Goal: Information Seeking & Learning: Learn about a topic

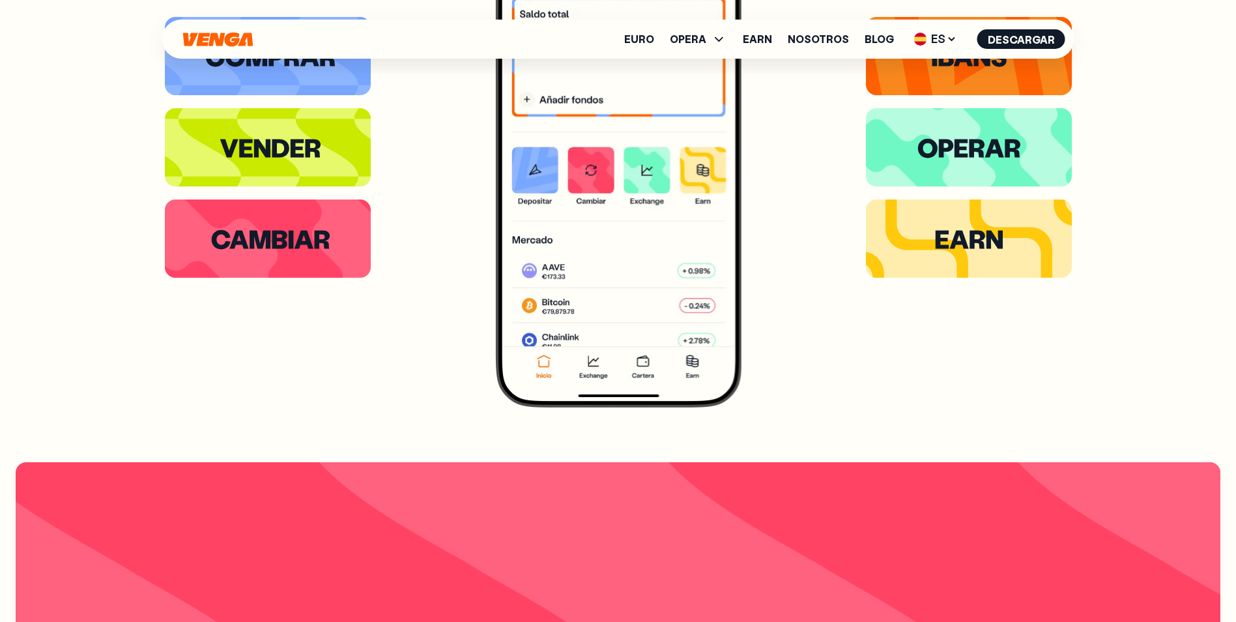
scroll to position [5964, 0]
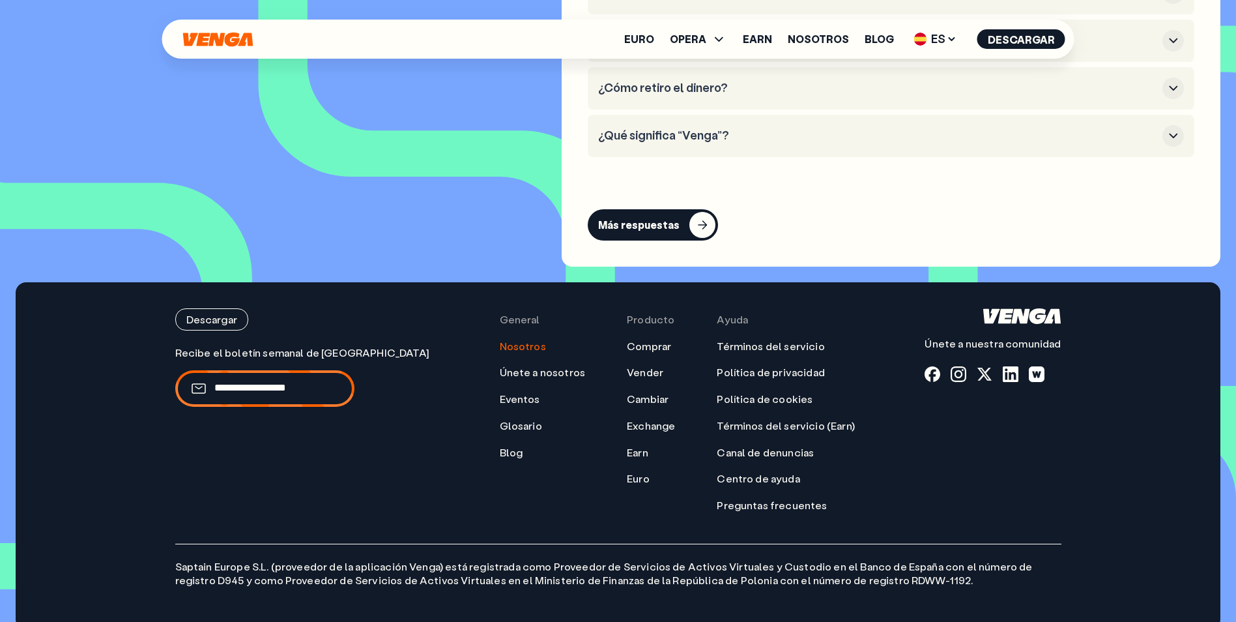
click at [500, 339] on link "Nosotros" at bounding box center [523, 346] width 46 height 14
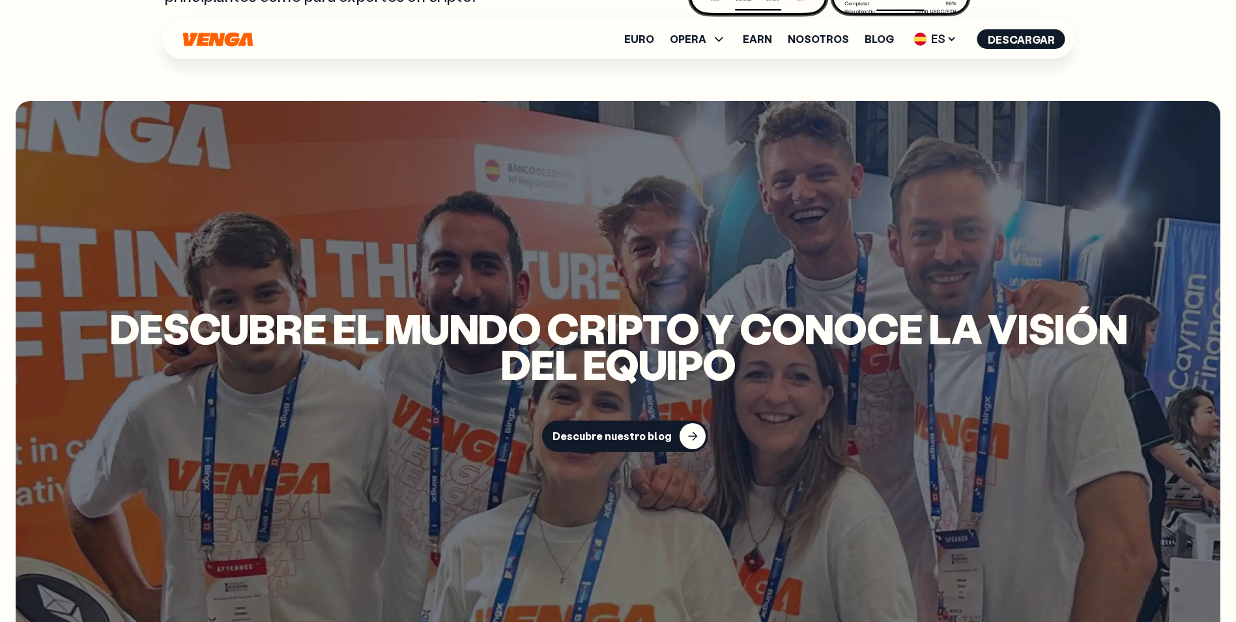
scroll to position [5324, 0]
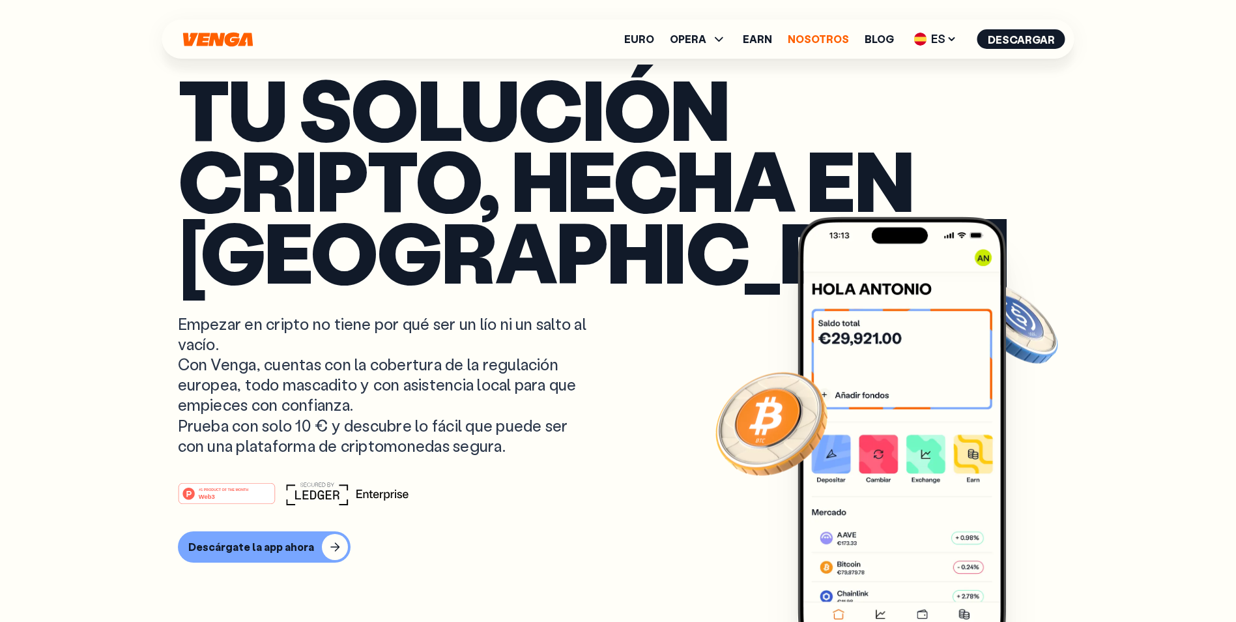
click at [819, 41] on link "Nosotros" at bounding box center [818, 39] width 61 height 10
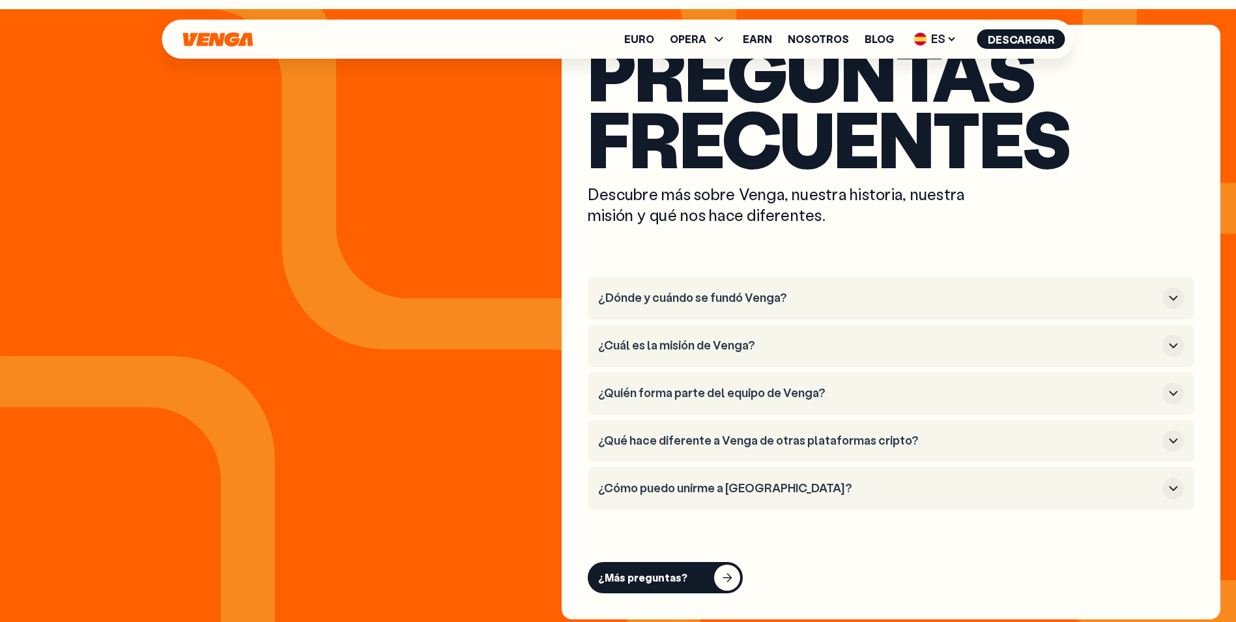
scroll to position [4952, 0]
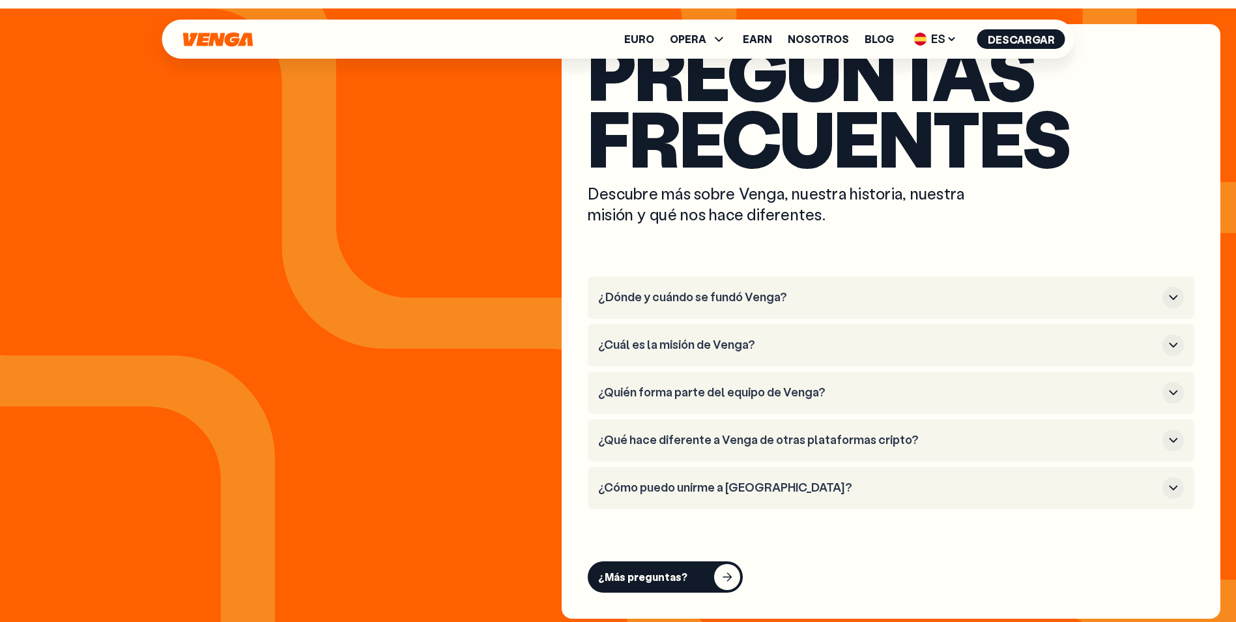
click at [747, 292] on h3 "¿Dónde y cuándo se fundó Venga?" at bounding box center [877, 297] width 559 height 14
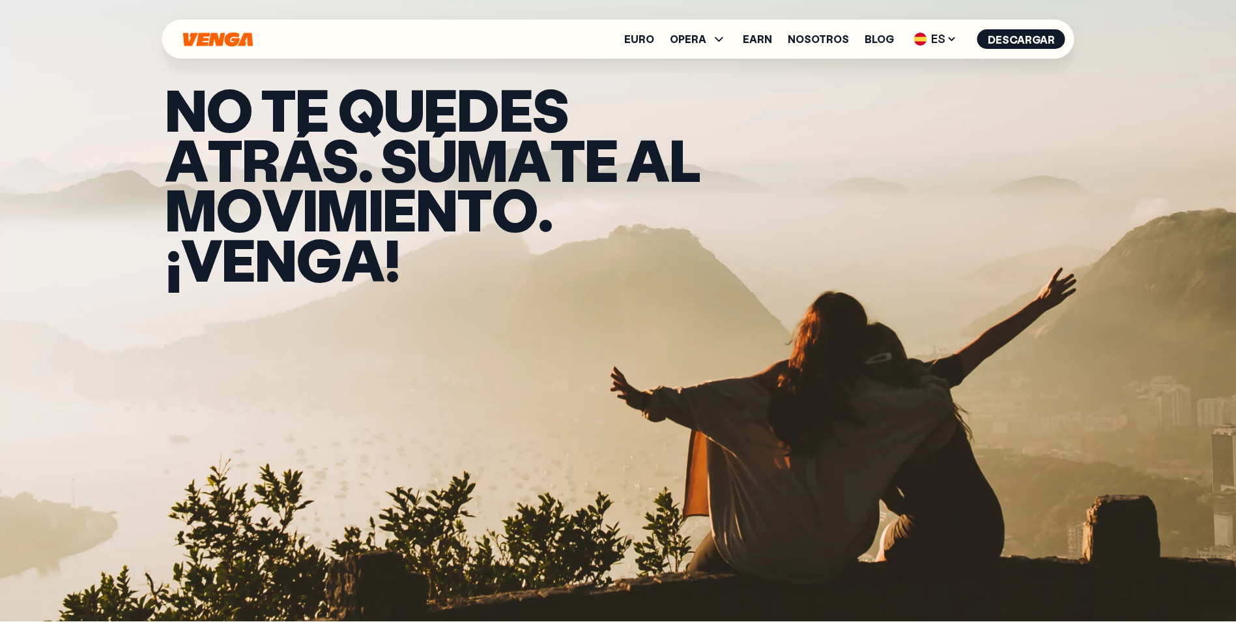
scroll to position [0, 0]
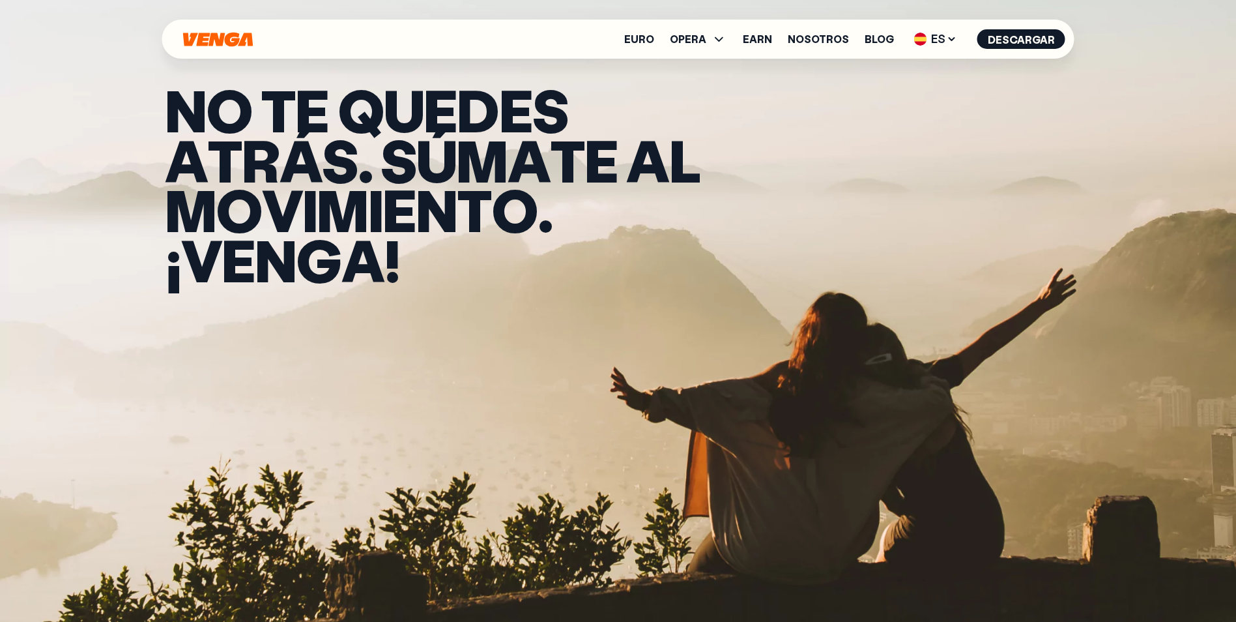
click at [235, 44] on icon "Inicio" at bounding box center [218, 39] width 70 height 14
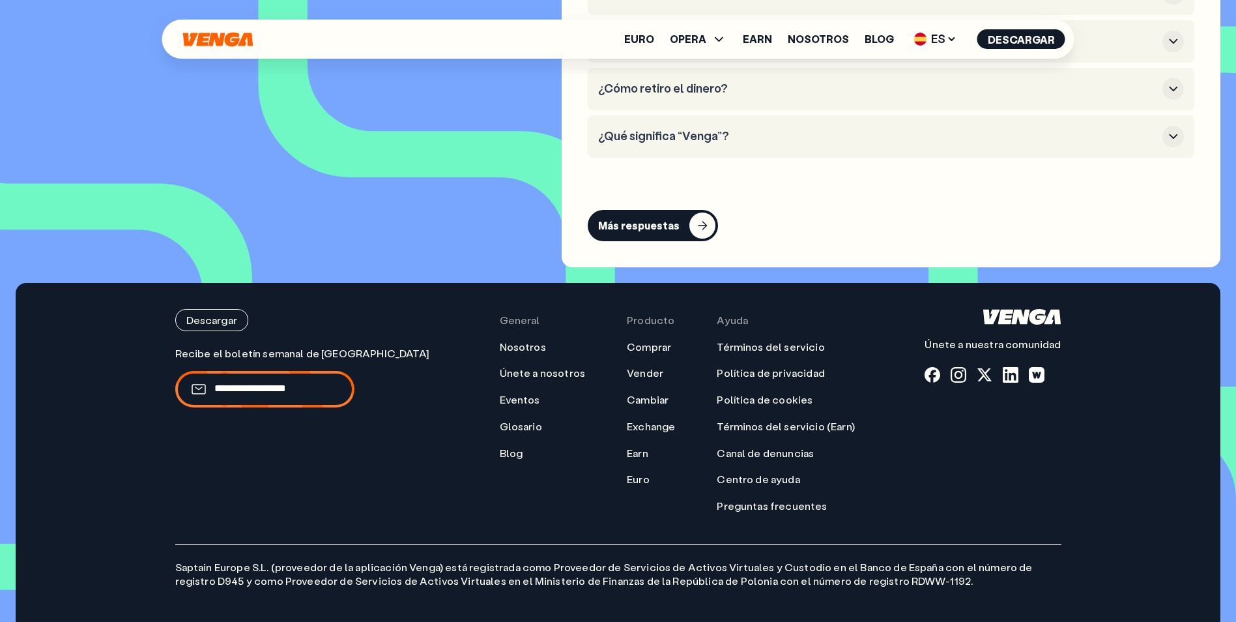
scroll to position [5964, 0]
click at [523, 366] on link "Únete a nosotros" at bounding box center [543, 373] width 86 height 14
click at [1014, 366] on div at bounding box center [1011, 374] width 16 height 16
click at [966, 366] on div at bounding box center [959, 374] width 16 height 16
click at [1046, 339] on div "Únete a nuestra comunidad" at bounding box center [993, 359] width 136 height 45
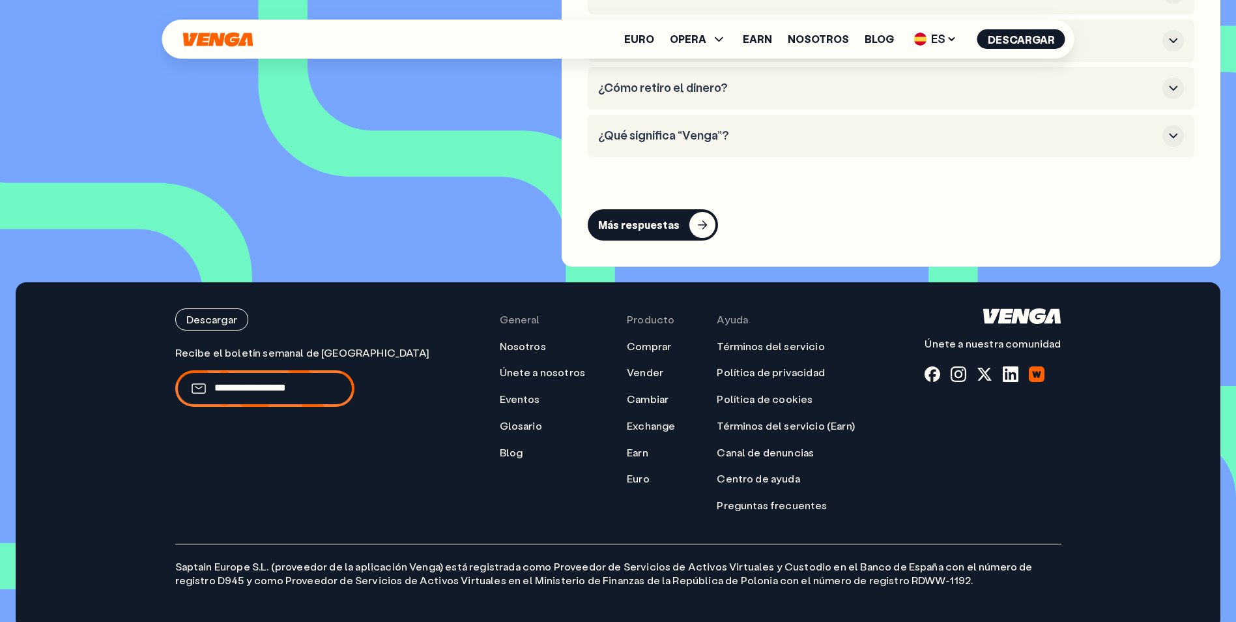
click at [1044, 366] on div at bounding box center [1037, 374] width 16 height 16
